Goal: Check status: Check status

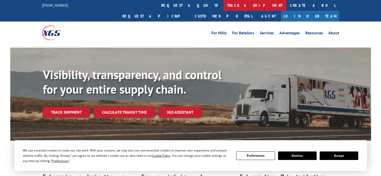
click at [224, 5] on link "track a shipment" at bounding box center [255, 5] width 63 height 11
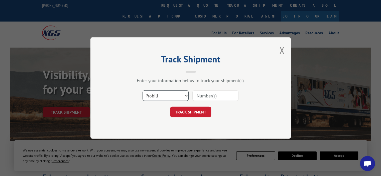
drag, startPoint x: 174, startPoint y: 96, endPoint x: 171, endPoint y: 99, distance: 4.6
click at [174, 96] on select "Select category... Probill BOL PO" at bounding box center [166, 95] width 46 height 11
select select "po"
click at [143, 90] on select "Select category... Probill BOL PO" at bounding box center [166, 95] width 46 height 11
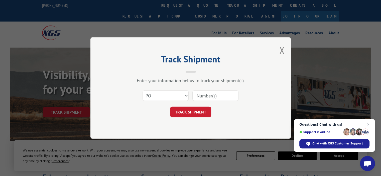
click at [207, 97] on input at bounding box center [215, 95] width 46 height 11
paste input "296991971"
type input "296991971"
click at [194, 112] on button "TRACK SHIPMENT" at bounding box center [190, 112] width 41 height 11
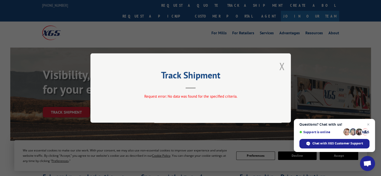
click at [282, 65] on button "Close modal" at bounding box center [282, 66] width 6 height 13
